Goal: Use online tool/utility: Utilize a website feature to perform a specific function

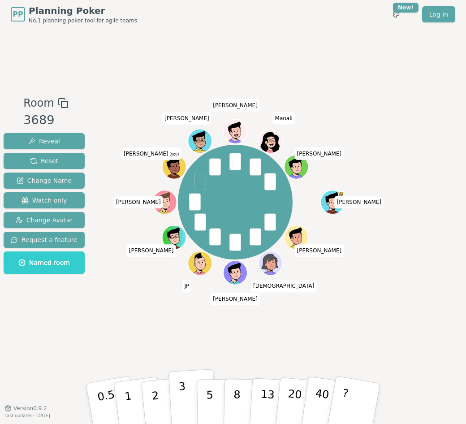
click at [190, 391] on button "3" at bounding box center [192, 404] width 49 height 70
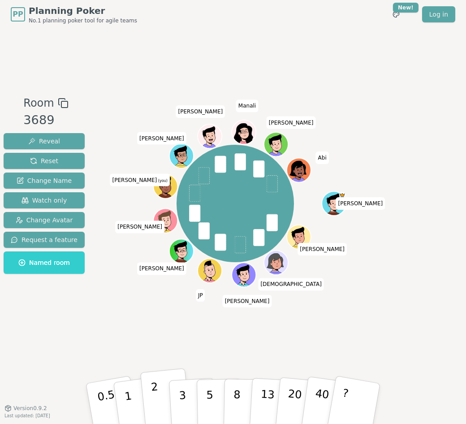
click at [168, 401] on button "2" at bounding box center [165, 403] width 51 height 71
click at [173, 399] on button "3" at bounding box center [192, 404] width 49 height 70
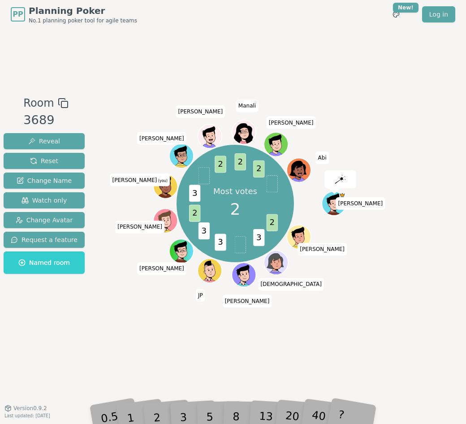
click at [162, 413] on div "2" at bounding box center [166, 404] width 30 height 34
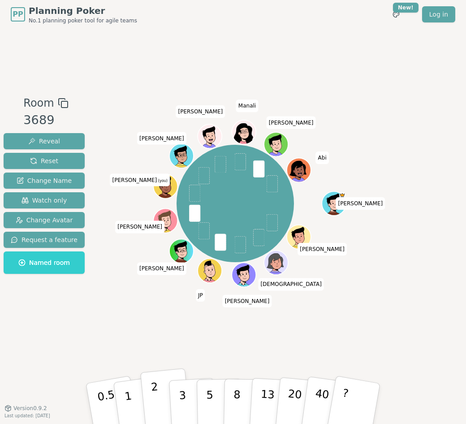
click at [158, 402] on button "2" at bounding box center [165, 403] width 51 height 71
click at [178, 399] on button "3" at bounding box center [192, 404] width 49 height 70
click at [158, 398] on button "2" at bounding box center [165, 403] width 51 height 71
click at [173, 396] on button "3" at bounding box center [192, 404] width 49 height 70
click at [134, 400] on button "1" at bounding box center [138, 403] width 53 height 73
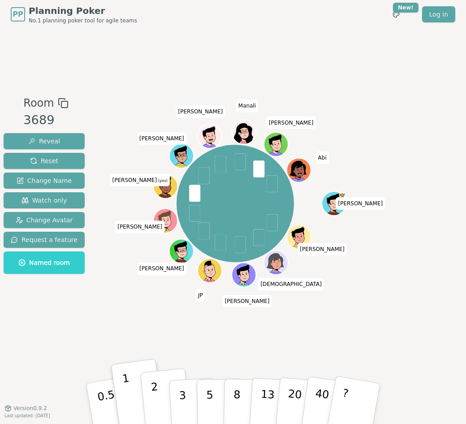
click at [161, 384] on button "2" at bounding box center [165, 403] width 51 height 71
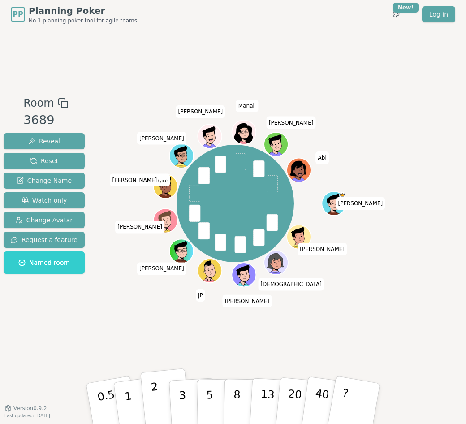
click at [154, 400] on p "2" at bounding box center [157, 404] width 12 height 49
click at [187, 392] on button "3" at bounding box center [192, 404] width 49 height 70
drag, startPoint x: 176, startPoint y: 381, endPoint x: 169, endPoint y: 354, distance: 27.3
click at [169, 354] on div "Room 3689 Reveal Reset Change Name Watch only Change Avatar Request a feature N…" at bounding box center [233, 218] width 466 height 379
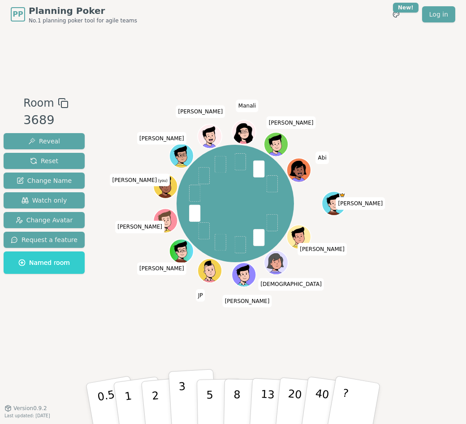
click at [190, 397] on button "3" at bounding box center [192, 404] width 49 height 70
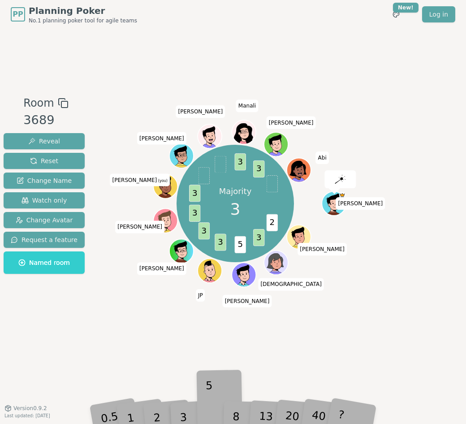
click at [214, 374] on div "Room 3689 Reveal Reset Change Name Watch only Change Avatar Request a feature N…" at bounding box center [233, 218] width 466 height 379
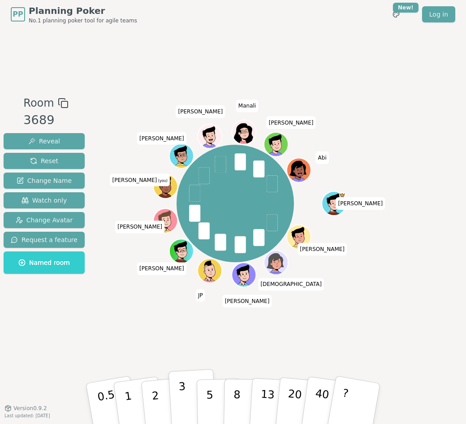
click at [187, 388] on button "3" at bounding box center [192, 404] width 49 height 70
click at [158, 397] on button "2" at bounding box center [165, 403] width 51 height 71
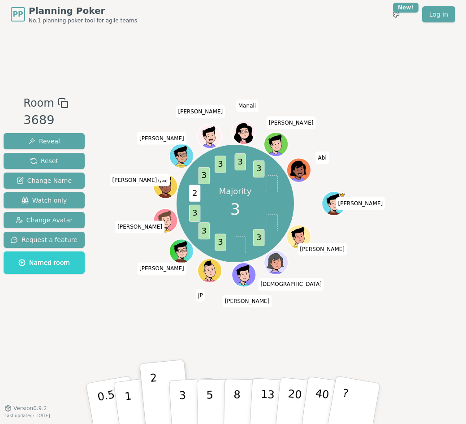
click at [177, 344] on div "Room 3689 Reveal Reset Change Name Watch only Change Avatar Request a feature N…" at bounding box center [233, 218] width 466 height 379
click at [184, 393] on p "3" at bounding box center [183, 404] width 10 height 49
